Goal: Task Accomplishment & Management: Complete application form

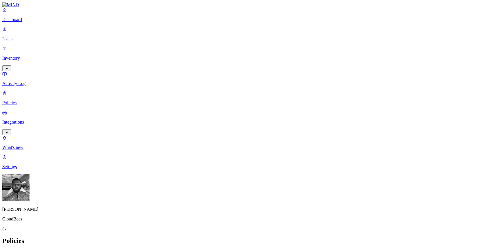
click at [42, 119] on p "Integrations" at bounding box center [244, 121] width 485 height 5
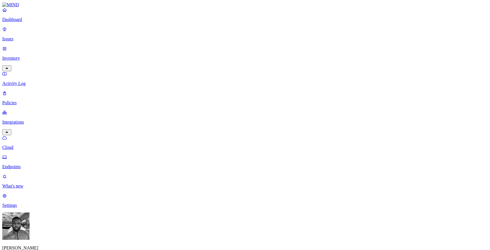
click at [41, 164] on p "Endpoints" at bounding box center [244, 166] width 485 height 5
click at [28, 22] on p "Dashboard" at bounding box center [244, 19] width 485 height 5
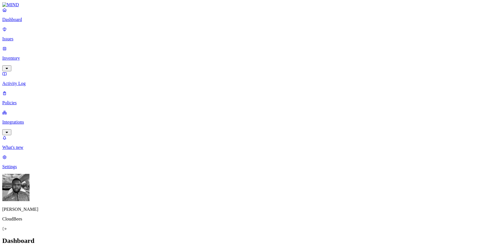
click at [15, 50] on link "Inventory" at bounding box center [244, 58] width 485 height 24
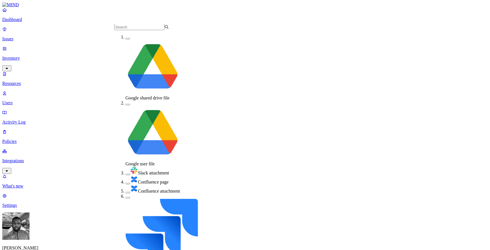
click at [126, 43] on div "Google shared drive file" at bounding box center [153, 68] width 55 height 66
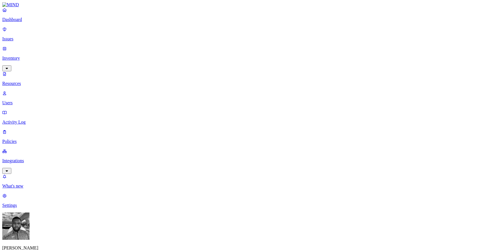
click at [207, 32] on button "button" at bounding box center [209, 33] width 5 height 2
click at [321, 93] on button "button" at bounding box center [323, 94] width 5 height 2
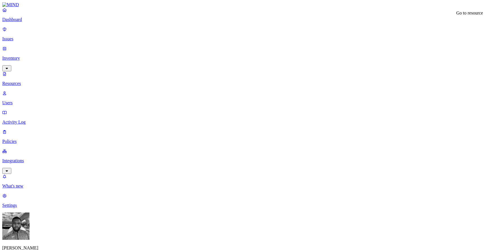
click at [20, 208] on p "Settings" at bounding box center [244, 204] width 485 height 5
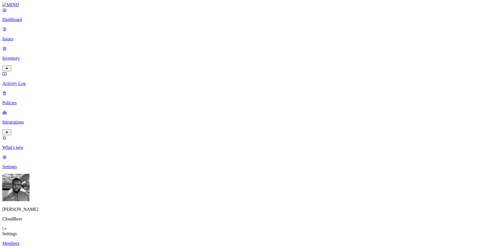
click at [79, 249] on p "Known entities" at bounding box center [244, 252] width 485 height 5
click at [79, 240] on link "Members" at bounding box center [244, 242] width 485 height 5
click at [79, 249] on link "Known entities" at bounding box center [244, 252] width 485 height 5
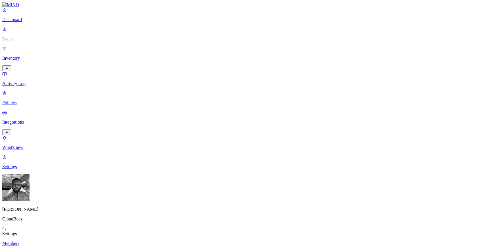
click at [43, 119] on p "Integrations" at bounding box center [244, 121] width 485 height 5
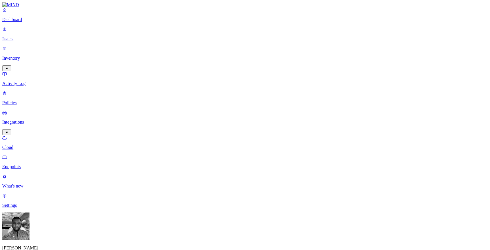
click at [35, 100] on p "Policies" at bounding box center [244, 102] width 485 height 5
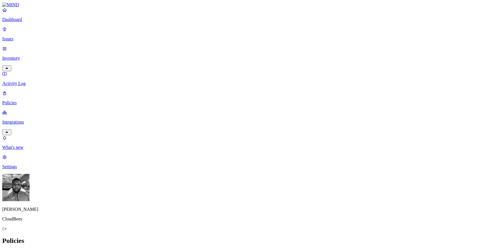
click at [34, 249] on button "Create Policy" at bounding box center [18, 253] width 32 height 6
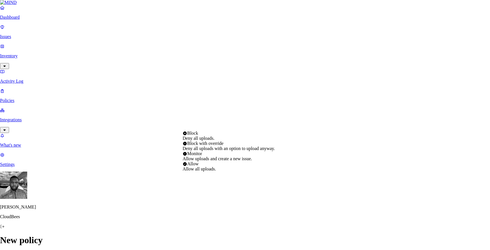
select select "4"
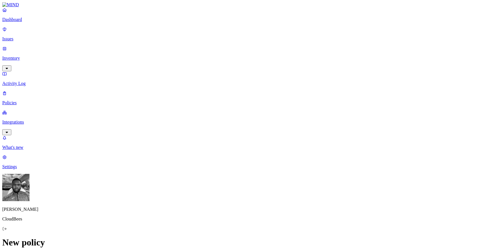
scroll to position [66, 0]
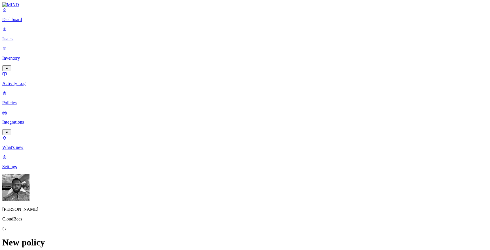
scroll to position [200, 0]
click at [205, 146] on html "Dashboard Issues Inventory Activity Log Policies Integrations What's new 1 Sett…" at bounding box center [245, 255] width 490 height 510
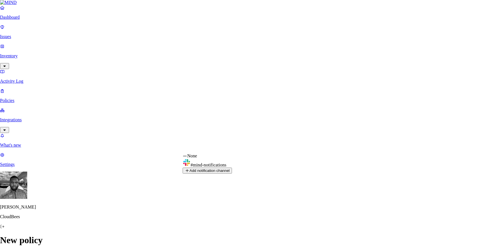
click at [232, 173] on button "Add notification channel" at bounding box center [207, 170] width 49 height 6
select select
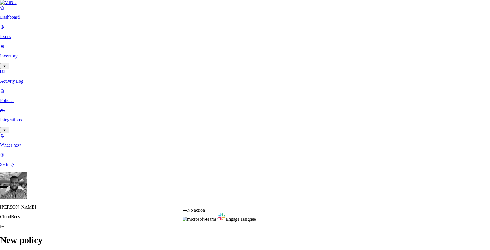
click at [244, 201] on html "Dashboard Issues Inventory Activity Log Policies Integrations What's new 1 Sett…" at bounding box center [245, 254] width 490 height 508
click at [237, 180] on html "Dashboard Issues Inventory Activity Log Policies Integrations What's new 1 Sett…" at bounding box center [245, 254] width 490 height 508
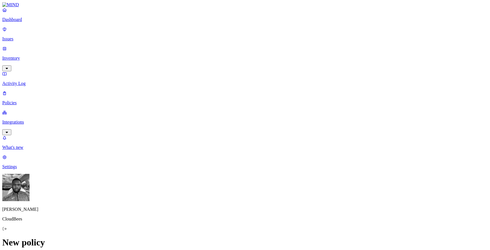
scroll to position [0, 0]
click at [10, 110] on link "Integrations" at bounding box center [244, 122] width 485 height 24
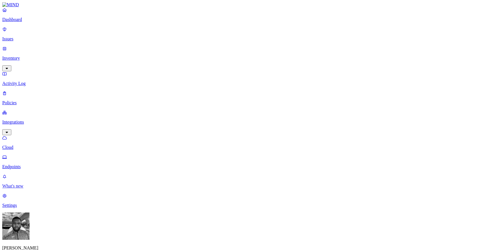
click at [22, 188] on p "What's new" at bounding box center [244, 185] width 485 height 5
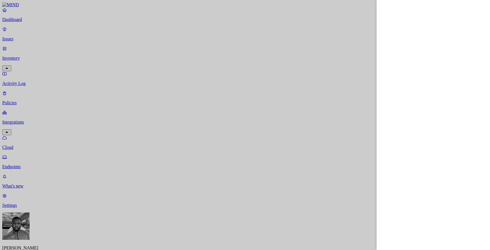
click at [106, 111] on div at bounding box center [245, 125] width 490 height 250
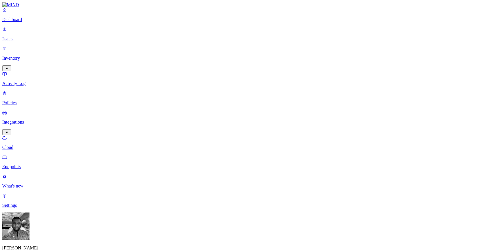
click at [22, 208] on p "Settings" at bounding box center [244, 204] width 485 height 5
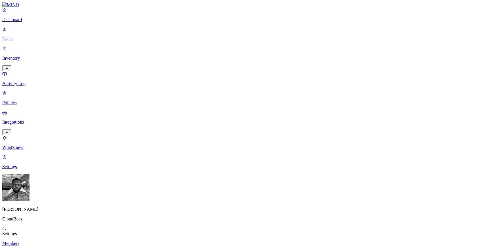
click at [35, 119] on p "Integrations" at bounding box center [244, 121] width 485 height 5
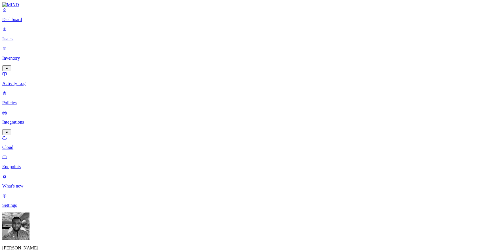
click at [35, 100] on p "Policies" at bounding box center [244, 102] width 485 height 5
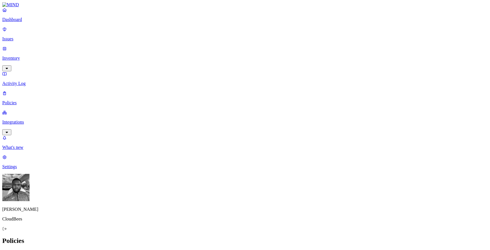
click at [34, 249] on button "Create Policy" at bounding box center [18, 253] width 32 height 6
